Goal: Check status: Check status

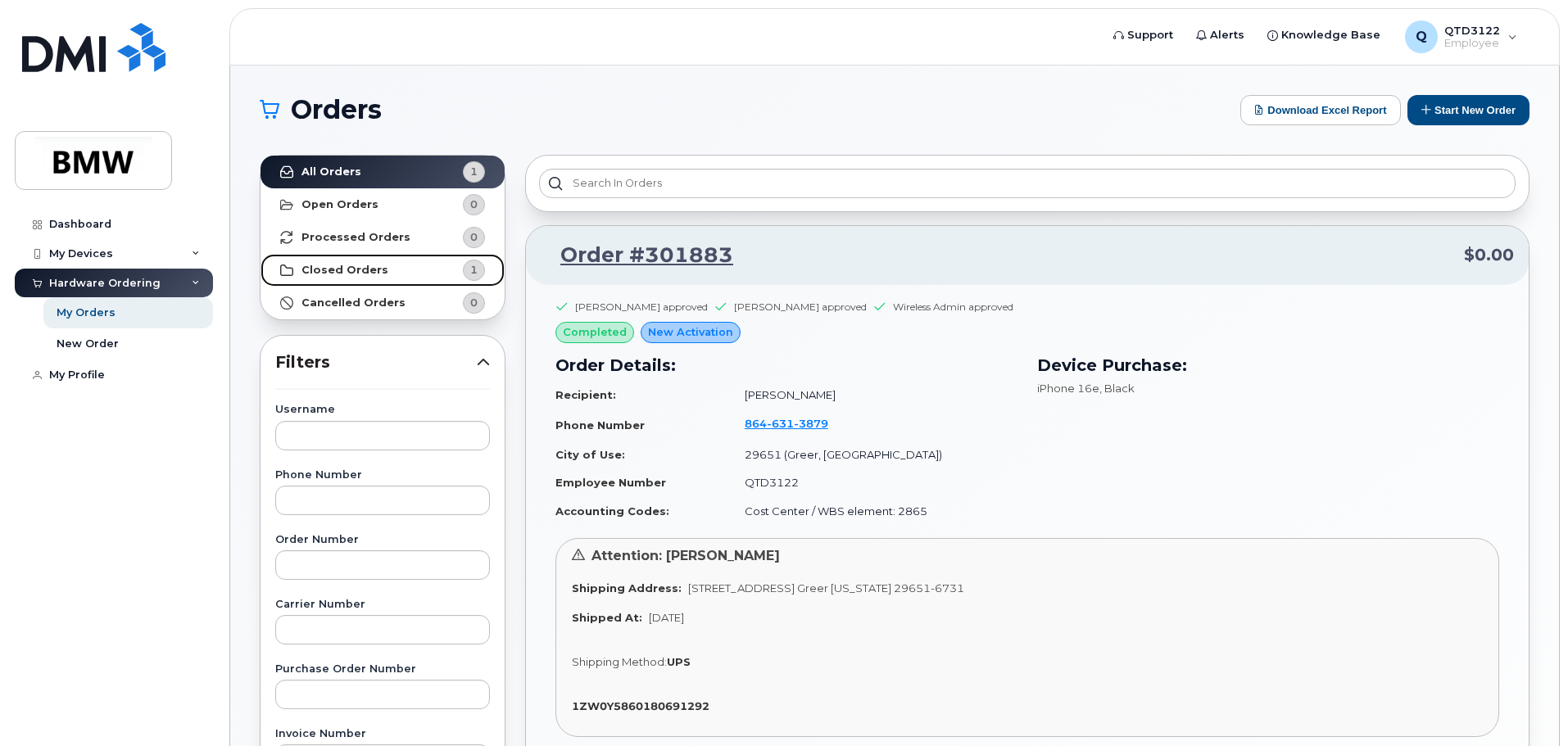
click at [432, 265] on link "Closed Orders 1" at bounding box center [382, 270] width 244 height 33
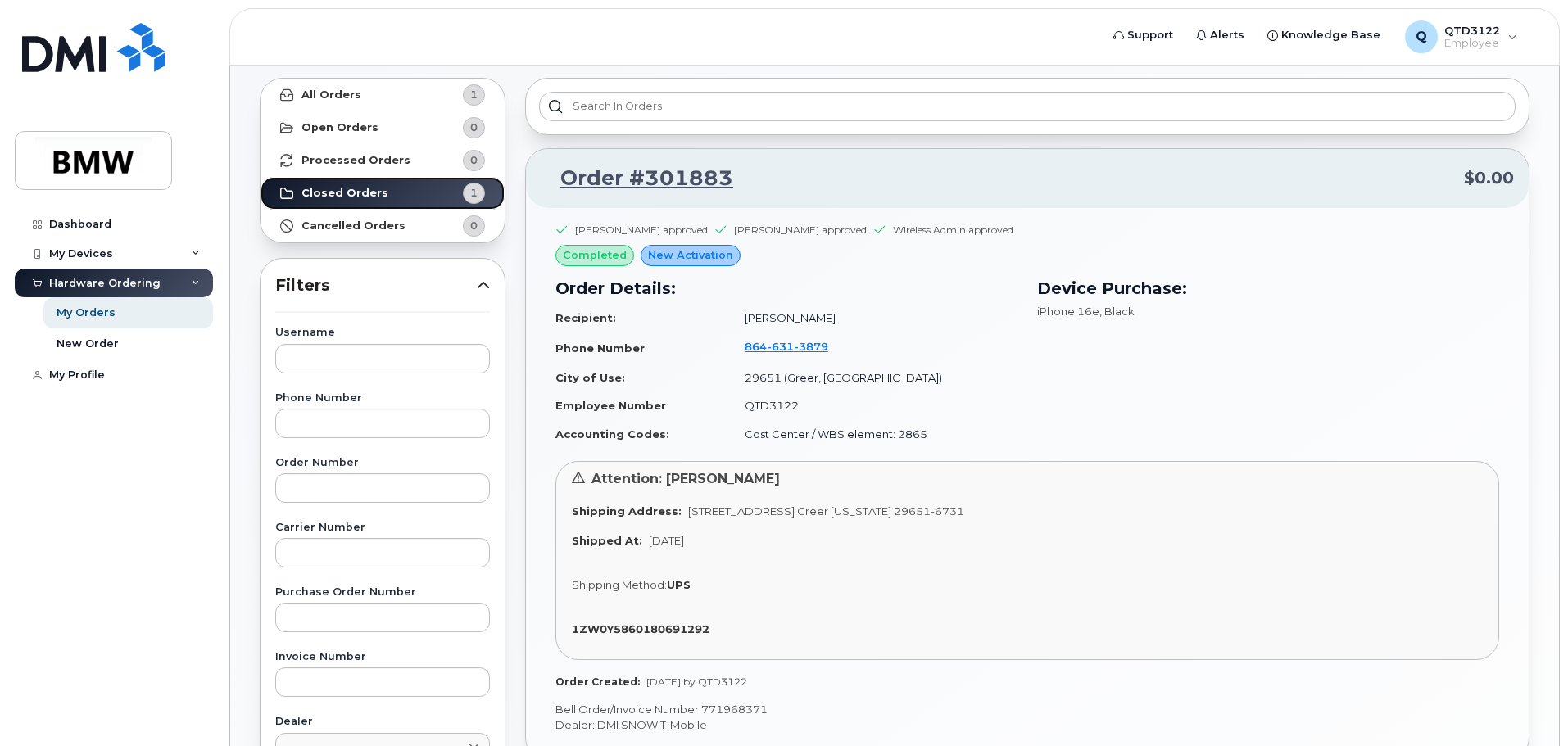
scroll to position [163, 0]
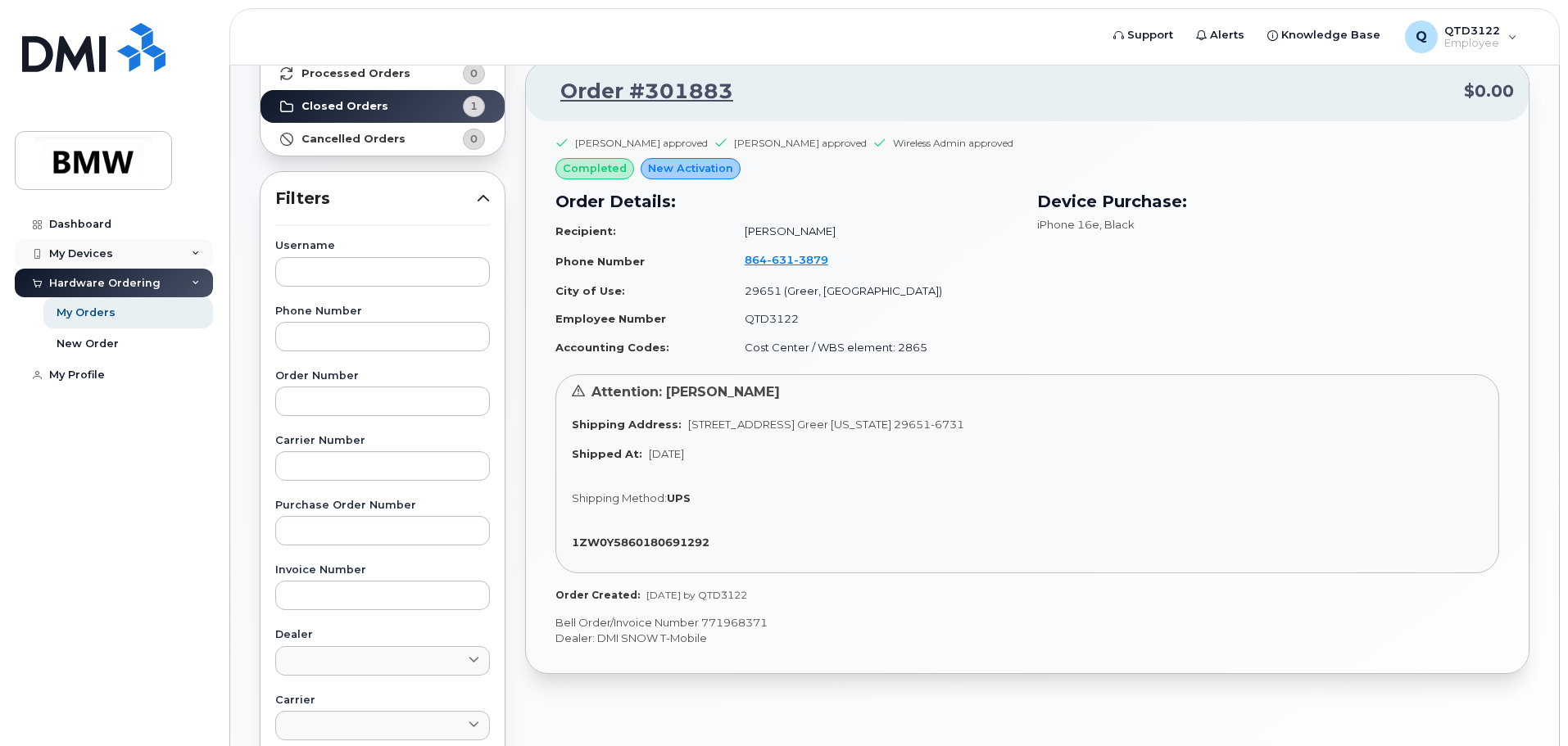
click at [99, 258] on div "My Devices" at bounding box center [81, 254] width 64 height 13
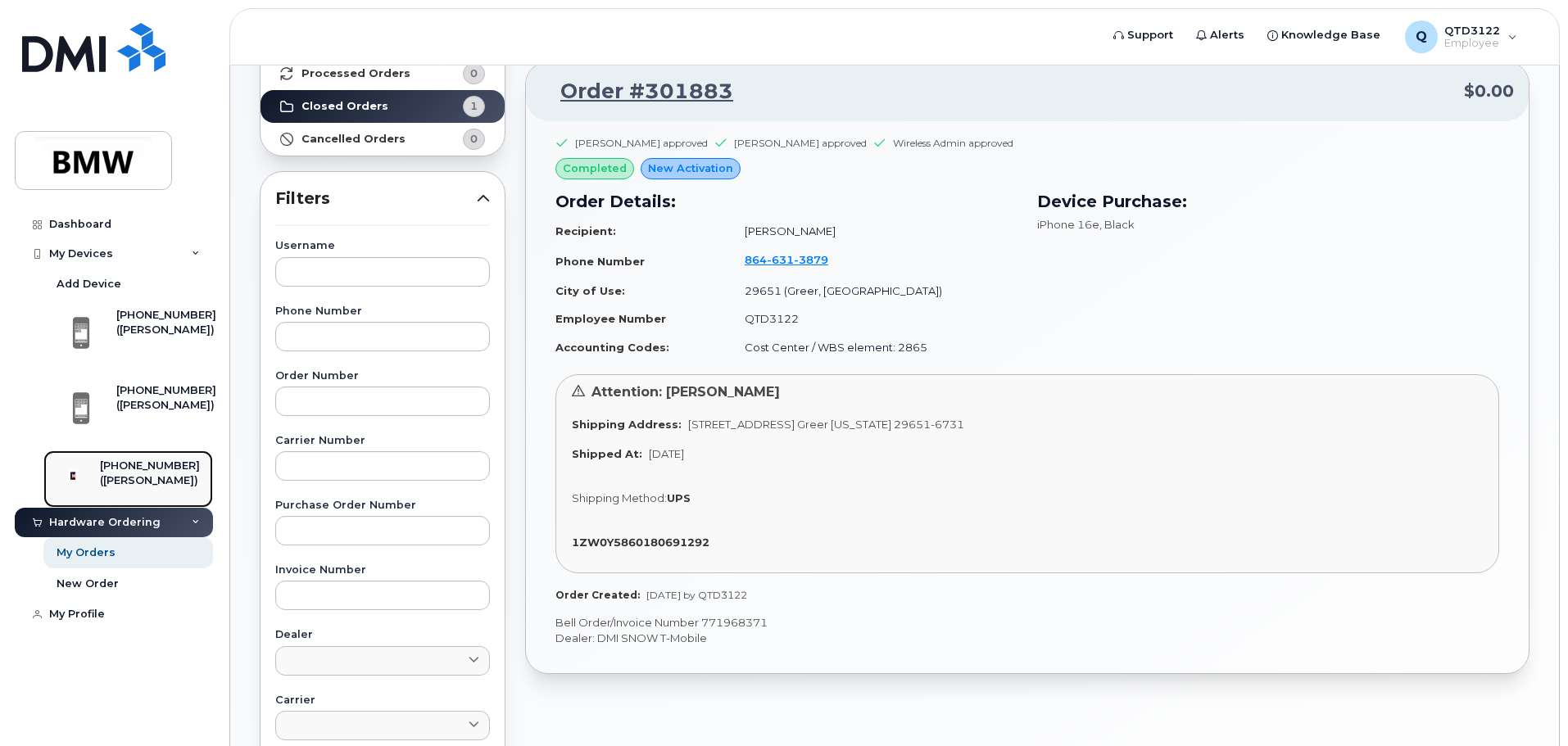
click at [141, 477] on div "([PERSON_NAME])" at bounding box center [150, 481] width 100 height 15
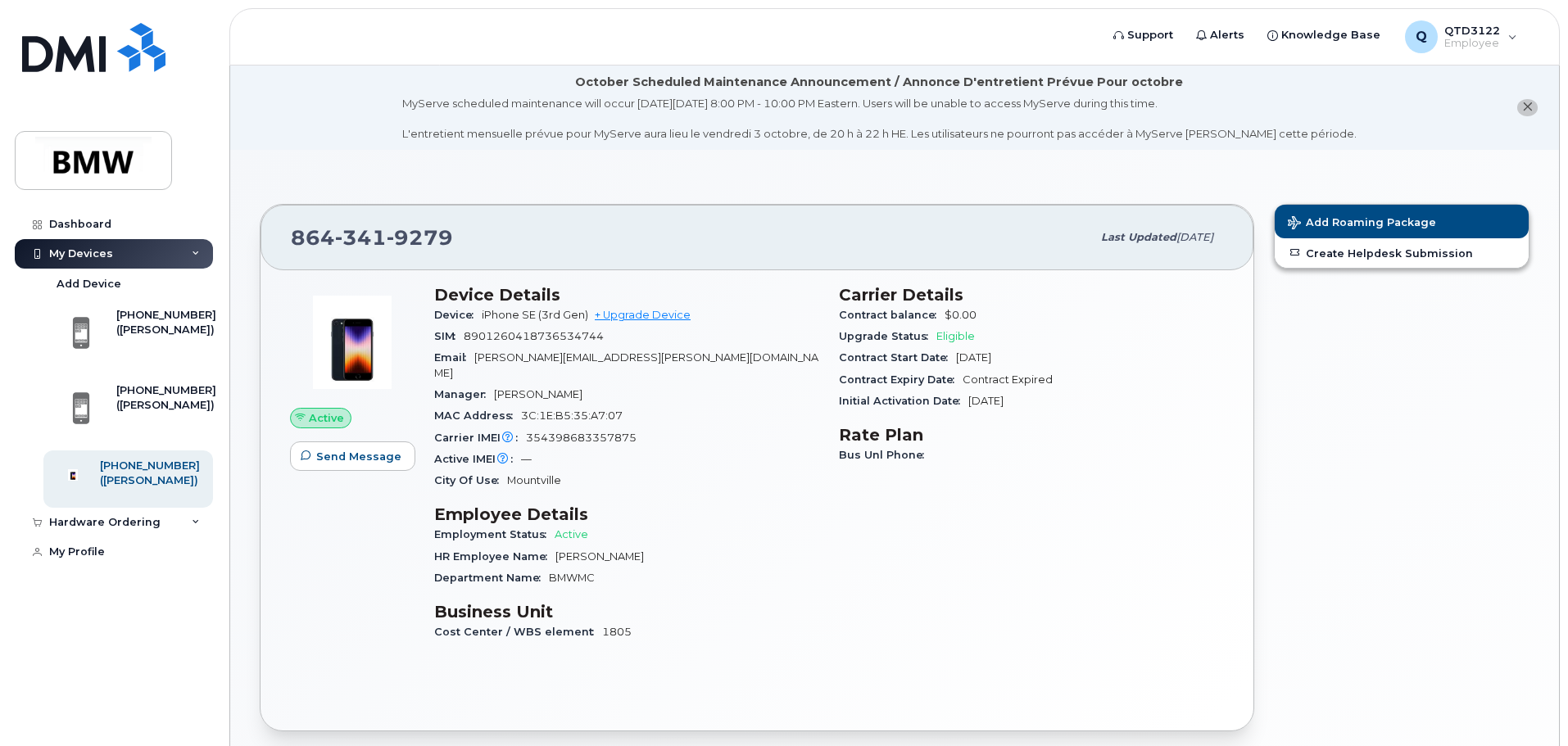
scroll to position [82, 0]
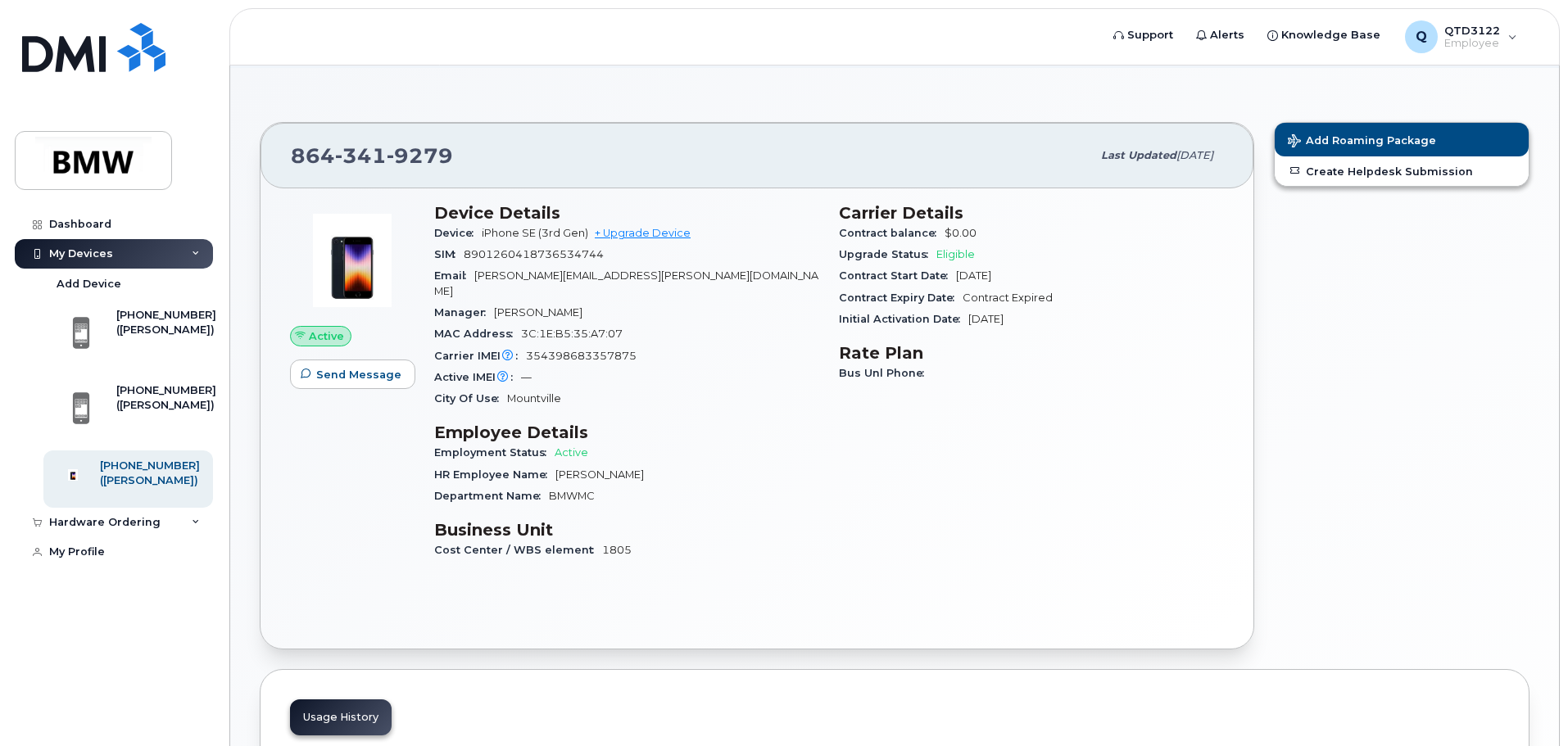
click at [74, 259] on div "My Devices" at bounding box center [81, 254] width 64 height 13
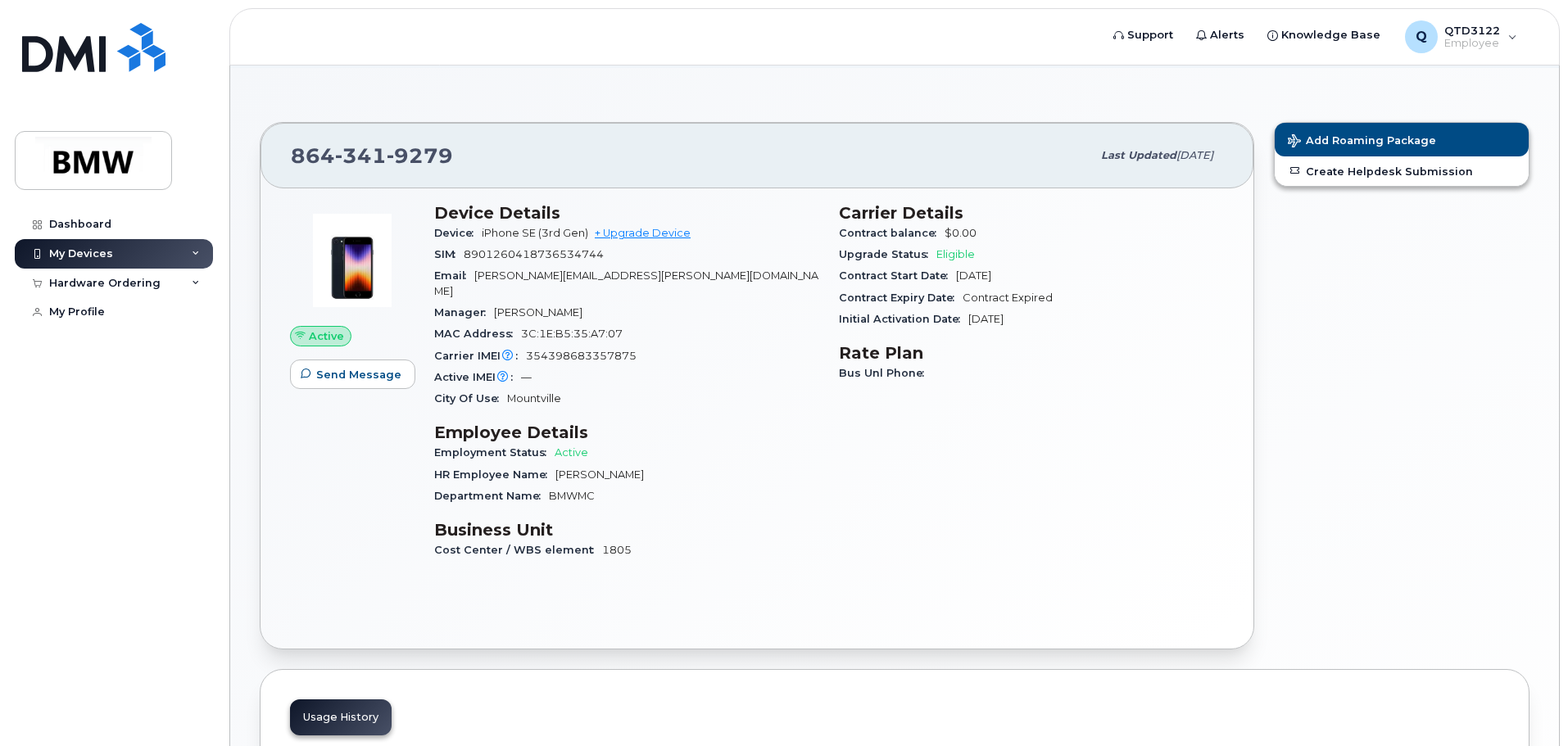
click at [125, 256] on div "My Devices" at bounding box center [113, 254] width 198 height 30
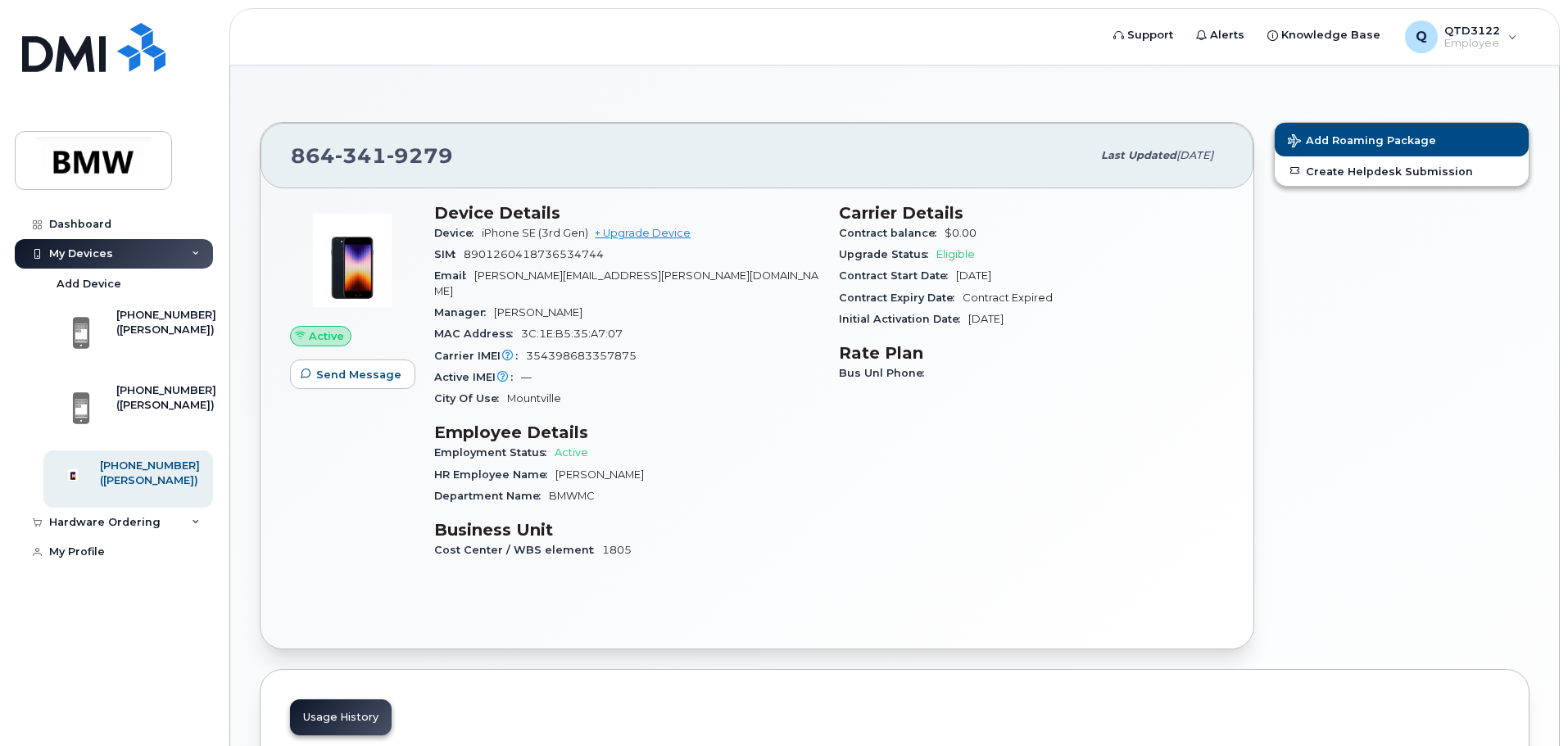
click at [77, 247] on div "My Devices" at bounding box center [81, 254] width 64 height 13
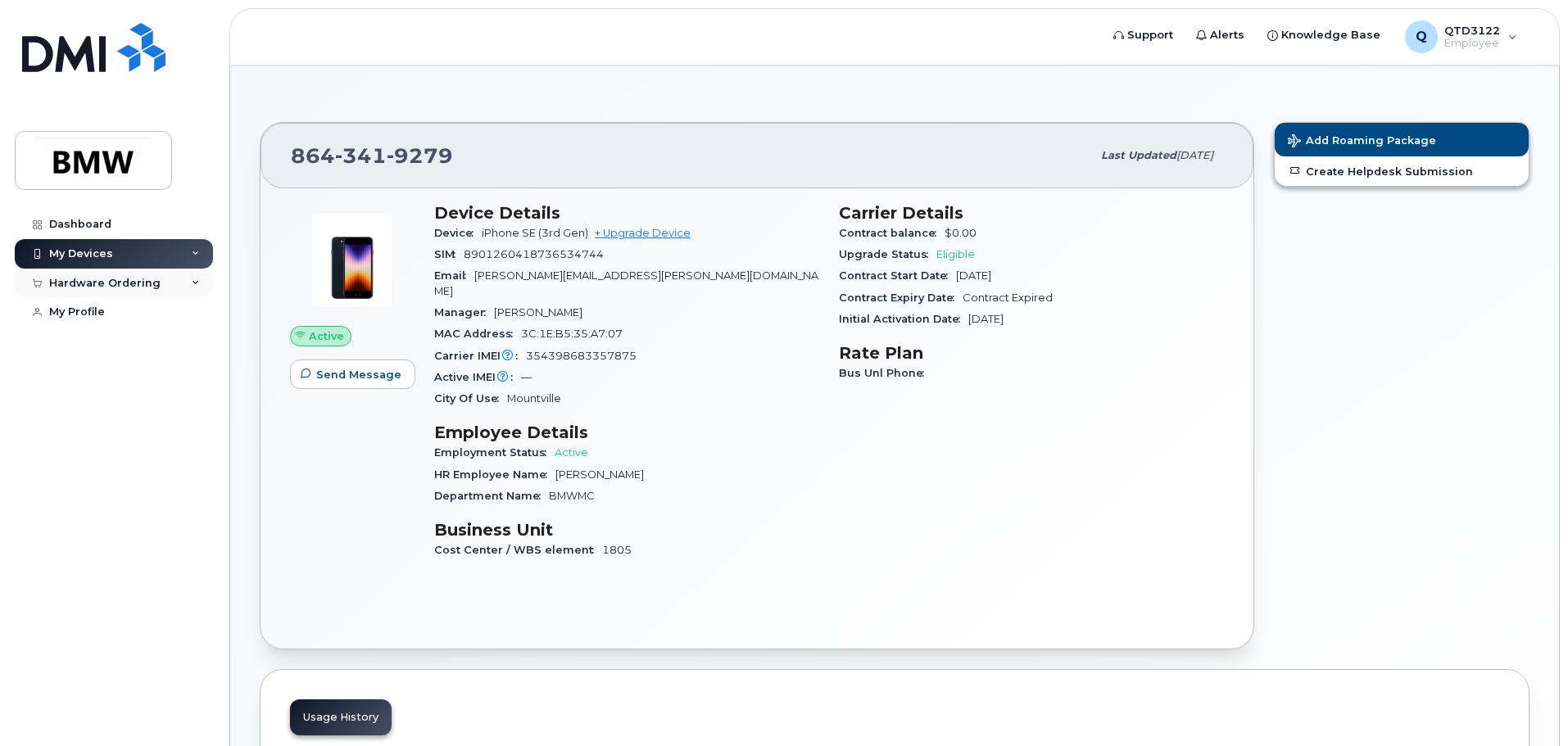
click at [104, 280] on div "Hardware Ordering" at bounding box center [105, 283] width 112 height 13
click at [96, 309] on div "My Orders" at bounding box center [86, 313] width 59 height 15
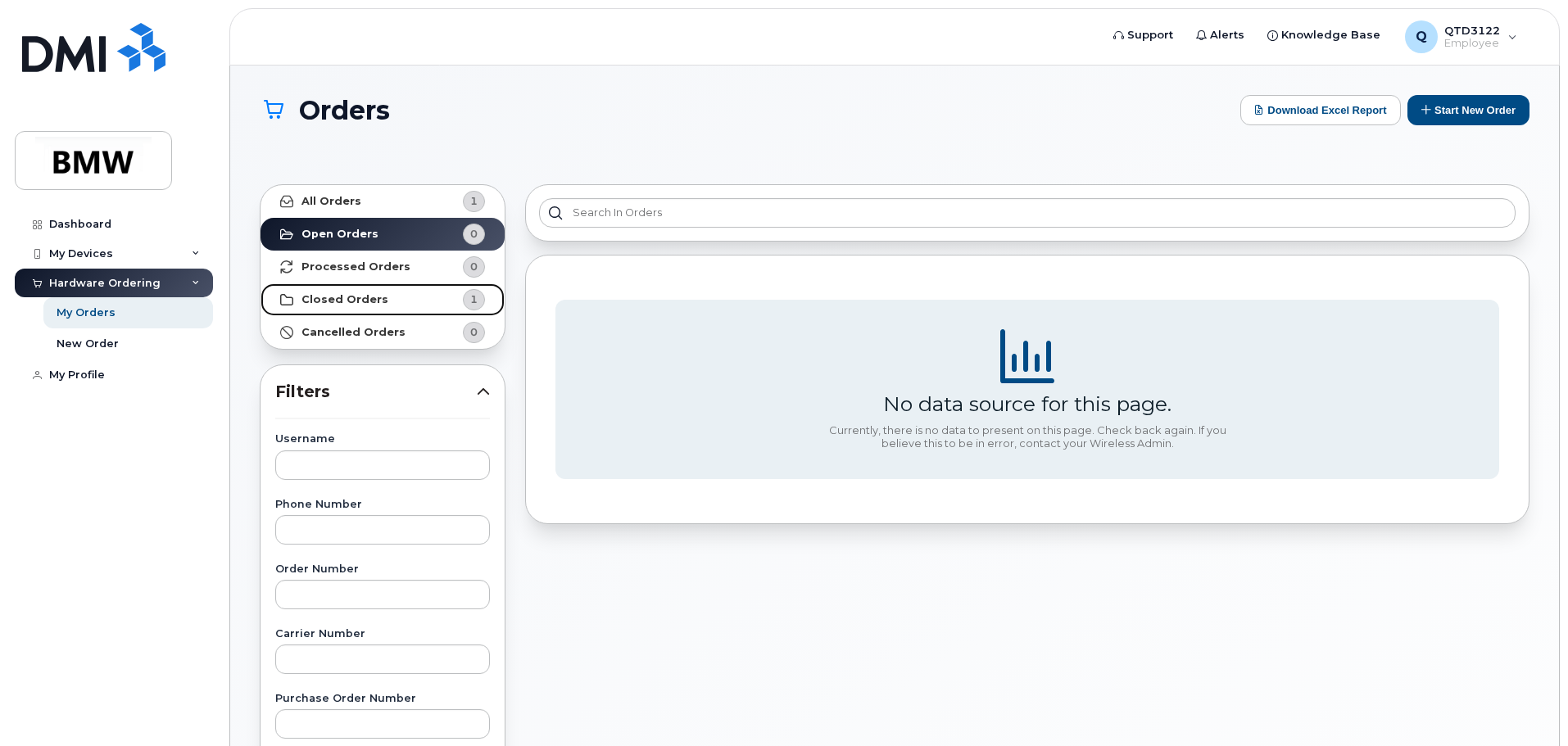
click at [406, 297] on link "Closed Orders 1" at bounding box center [382, 300] width 244 height 33
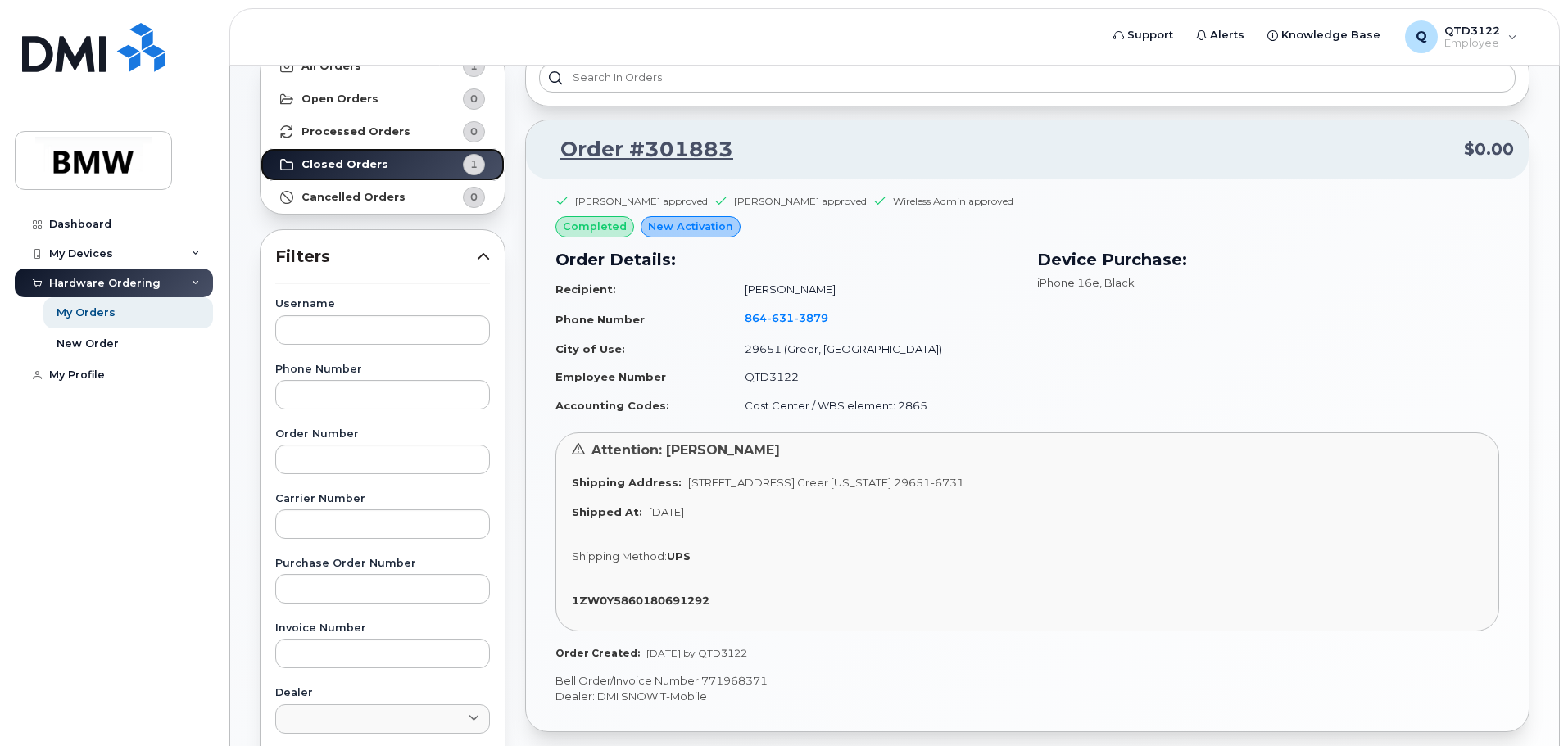
scroll to position [163, 0]
